Goal: Use online tool/utility: Use online tool/utility

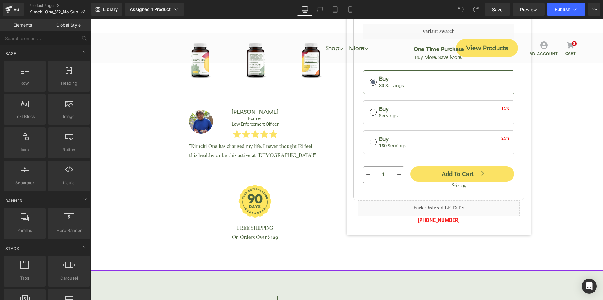
scroll to position [188, 0]
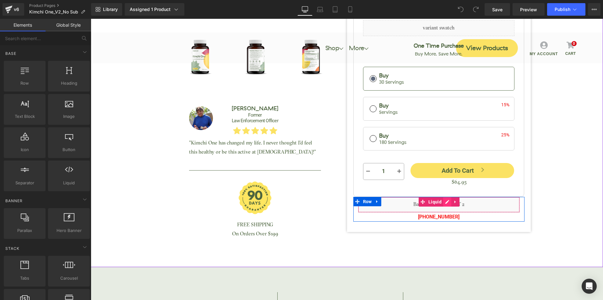
click at [444, 203] on div "Liquid" at bounding box center [439, 205] width 162 height 16
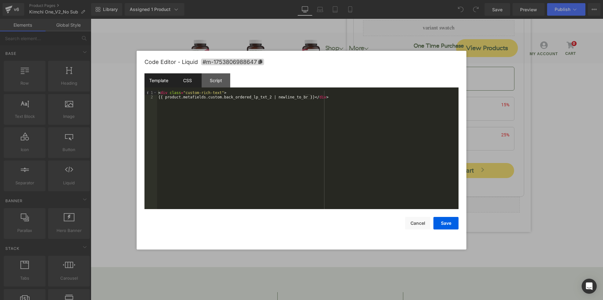
click at [176, 84] on div "CSS" at bounding box center [187, 80] width 29 height 14
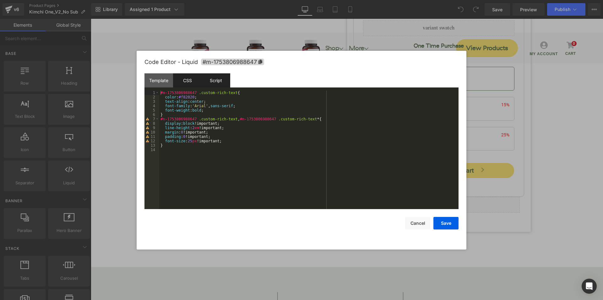
click at [206, 79] on div "Script" at bounding box center [216, 80] width 29 height 14
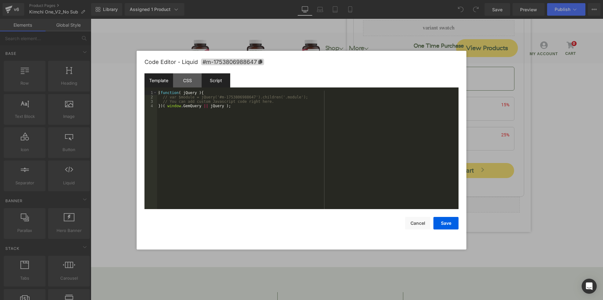
click at [164, 78] on div "Template" at bounding box center [158, 80] width 29 height 14
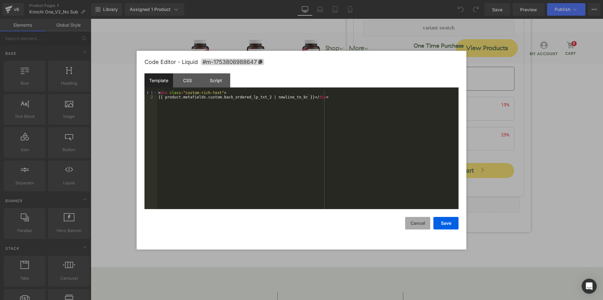
click at [412, 226] on button "Cancel" at bounding box center [417, 223] width 25 height 13
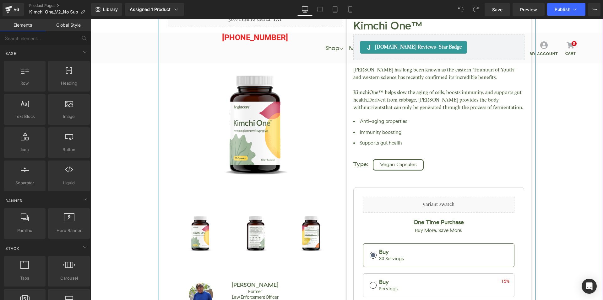
scroll to position [0, 0]
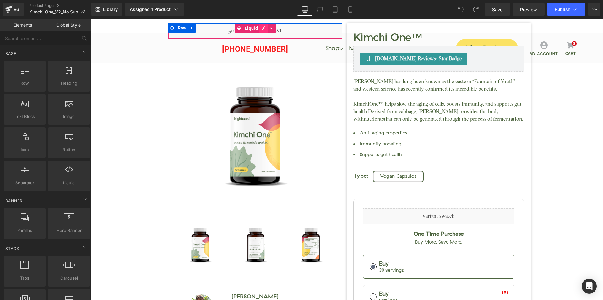
click at [262, 29] on div "Liquid" at bounding box center [255, 31] width 174 height 16
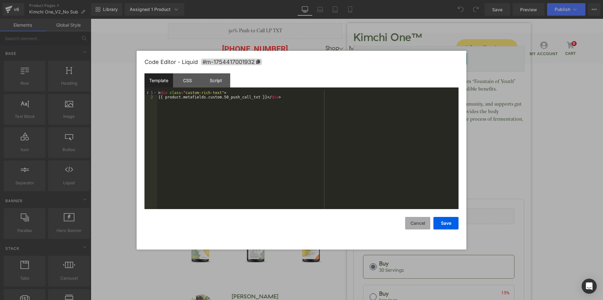
click at [422, 220] on button "Cancel" at bounding box center [417, 223] width 25 height 13
click at [261, 29] on div "Liquid" at bounding box center [255, 31] width 174 height 16
click at [193, 80] on div "CSS" at bounding box center [187, 80] width 29 height 14
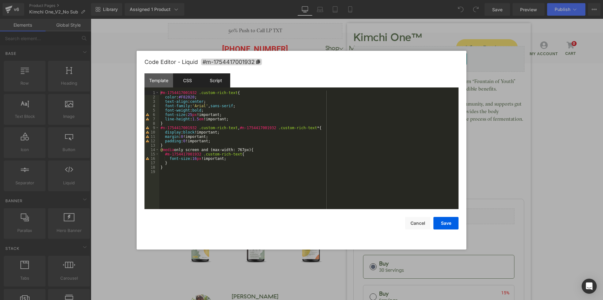
click at [206, 86] on div "Script" at bounding box center [216, 80] width 29 height 14
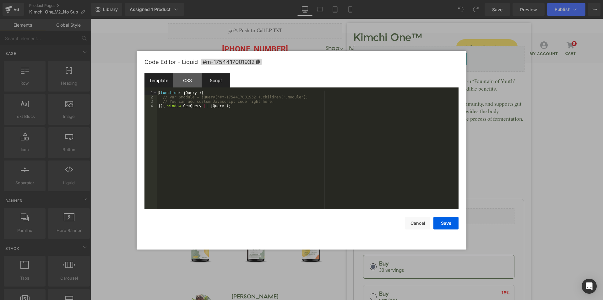
click at [163, 80] on div "Template" at bounding box center [158, 80] width 29 height 14
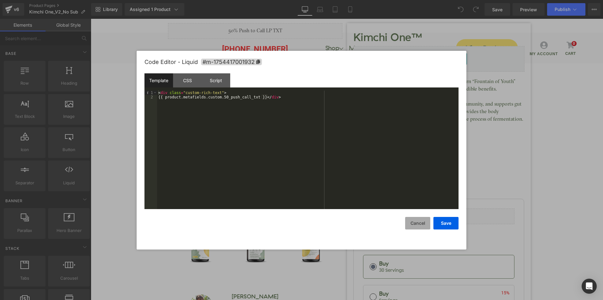
click at [416, 223] on button "Cancel" at bounding box center [417, 223] width 25 height 13
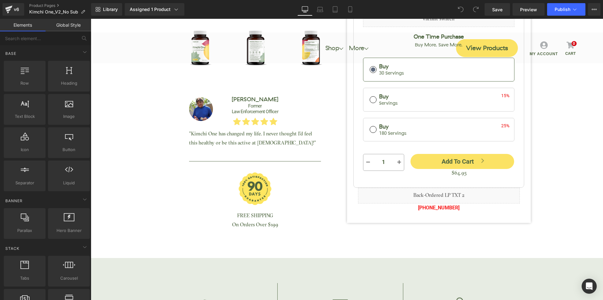
scroll to position [188, 0]
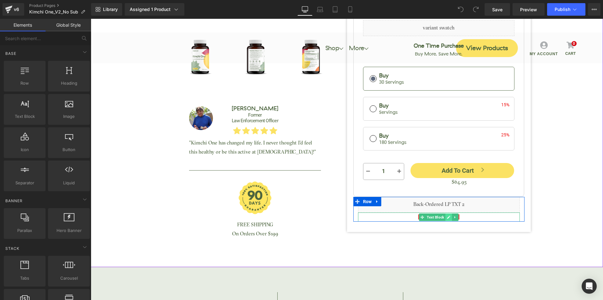
click at [447, 217] on icon at bounding box center [448, 217] width 3 height 3
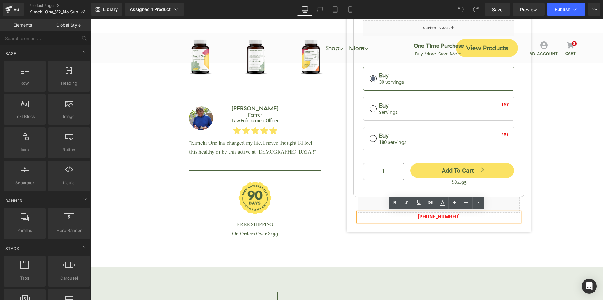
drag, startPoint x: 506, startPoint y: 246, endPoint x: 466, endPoint y: 228, distance: 43.1
click at [506, 246] on div "[DOMAIN_NAME] Reviews - Star Badge [DOMAIN_NAME] Reviews Liquid [PHONE_NUMBER] …" at bounding box center [347, 18] width 377 height 461
